Goal: Transaction & Acquisition: Purchase product/service

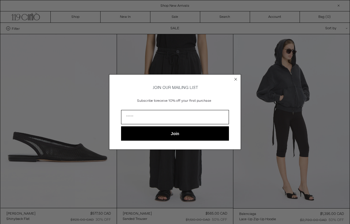
click at [236, 78] on circle "Close dialog" at bounding box center [236, 79] width 6 height 6
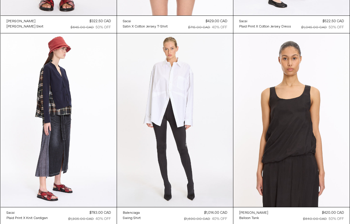
scroll to position [2495, 0]
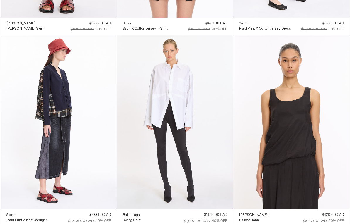
click at [333, 187] on at bounding box center [291, 122] width 116 height 174
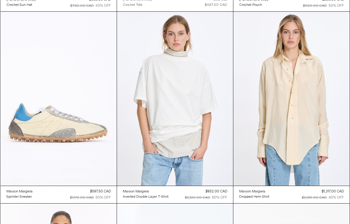
scroll to position [791, 0]
click at [185, 96] on at bounding box center [175, 99] width 116 height 174
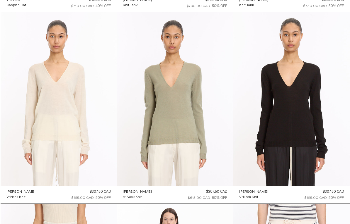
scroll to position [3095, 0]
click at [301, 112] on at bounding box center [291, 99] width 116 height 174
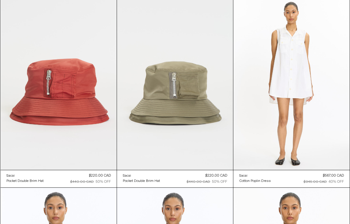
scroll to position [5603, 0]
